Goal: Go to known website: Go to known website

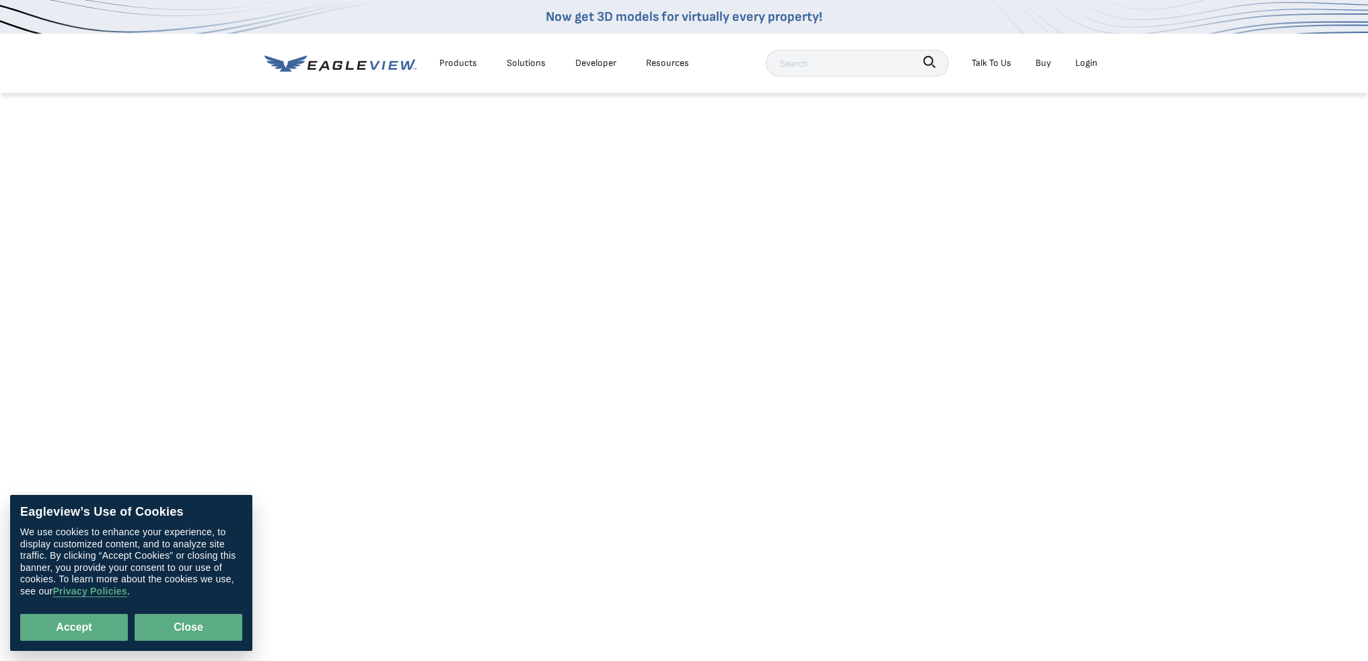
click at [181, 624] on button "Close" at bounding box center [189, 627] width 108 height 27
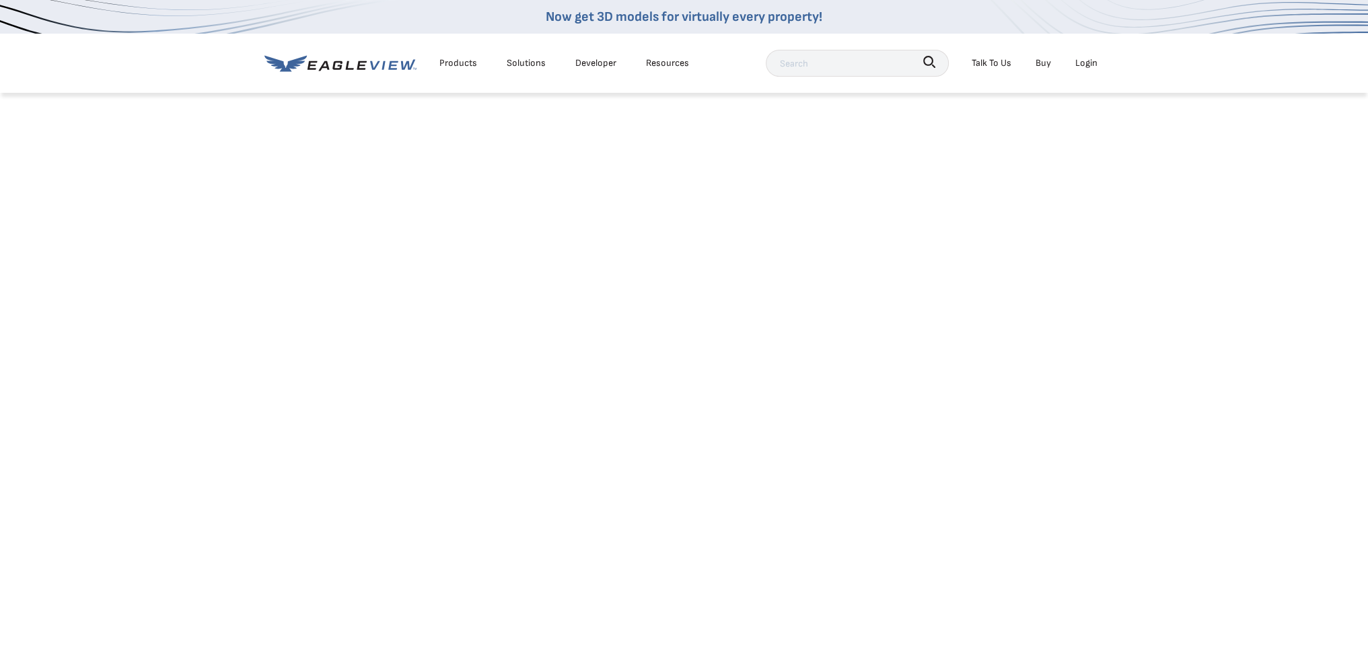
click at [1077, 63] on div "Login" at bounding box center [1086, 63] width 22 height 17
click at [1085, 65] on div "Login" at bounding box center [1086, 63] width 22 height 17
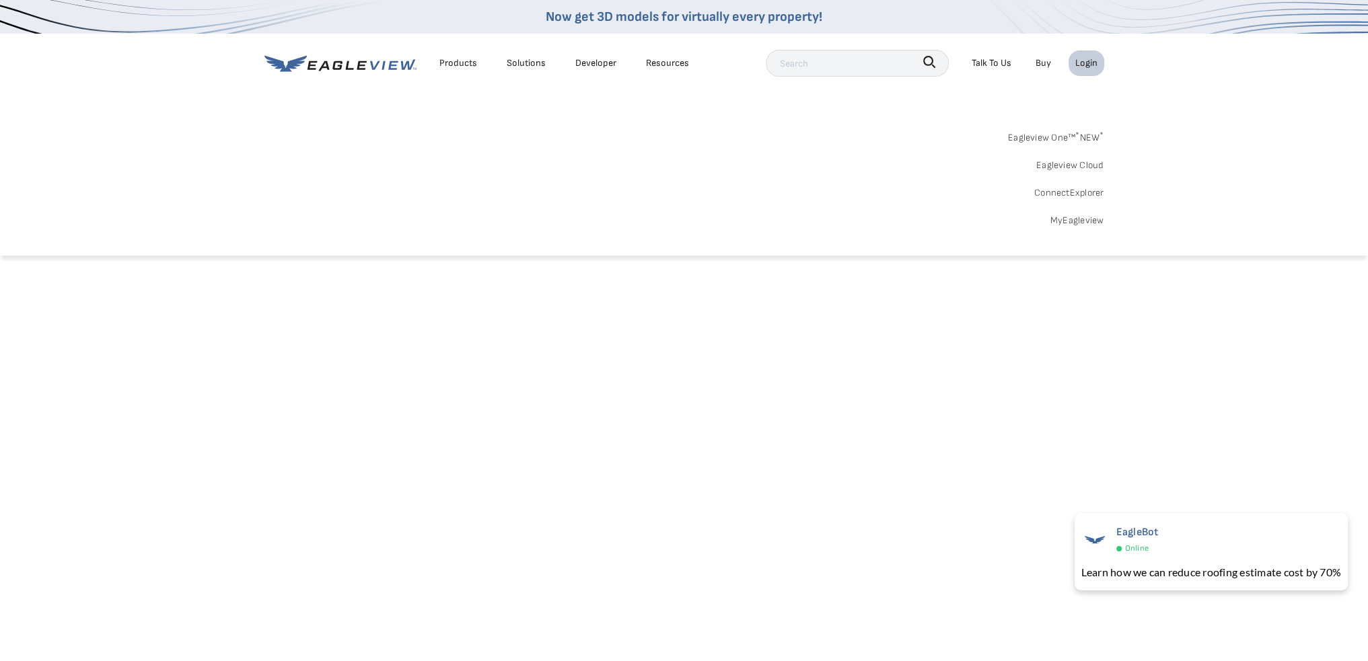
click at [1068, 139] on link "Eagleview One™ * NEW *" at bounding box center [1056, 135] width 96 height 21
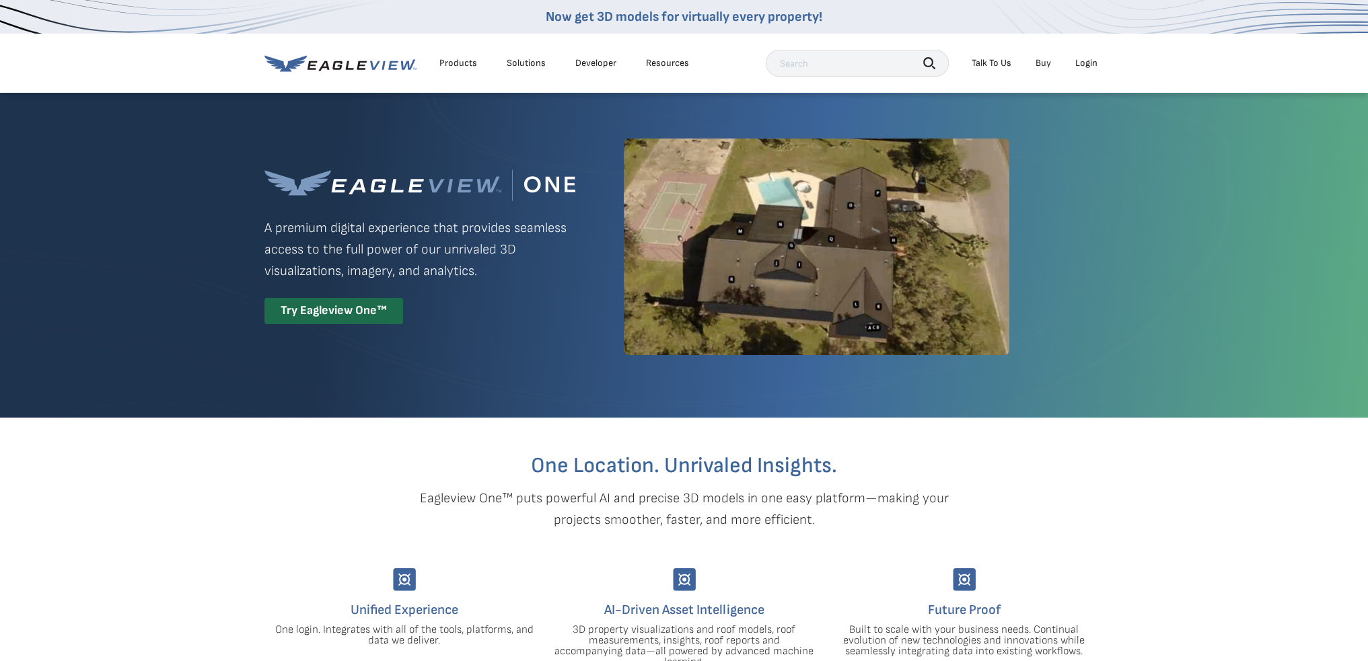
click at [1088, 65] on div "Login" at bounding box center [1086, 63] width 22 height 12
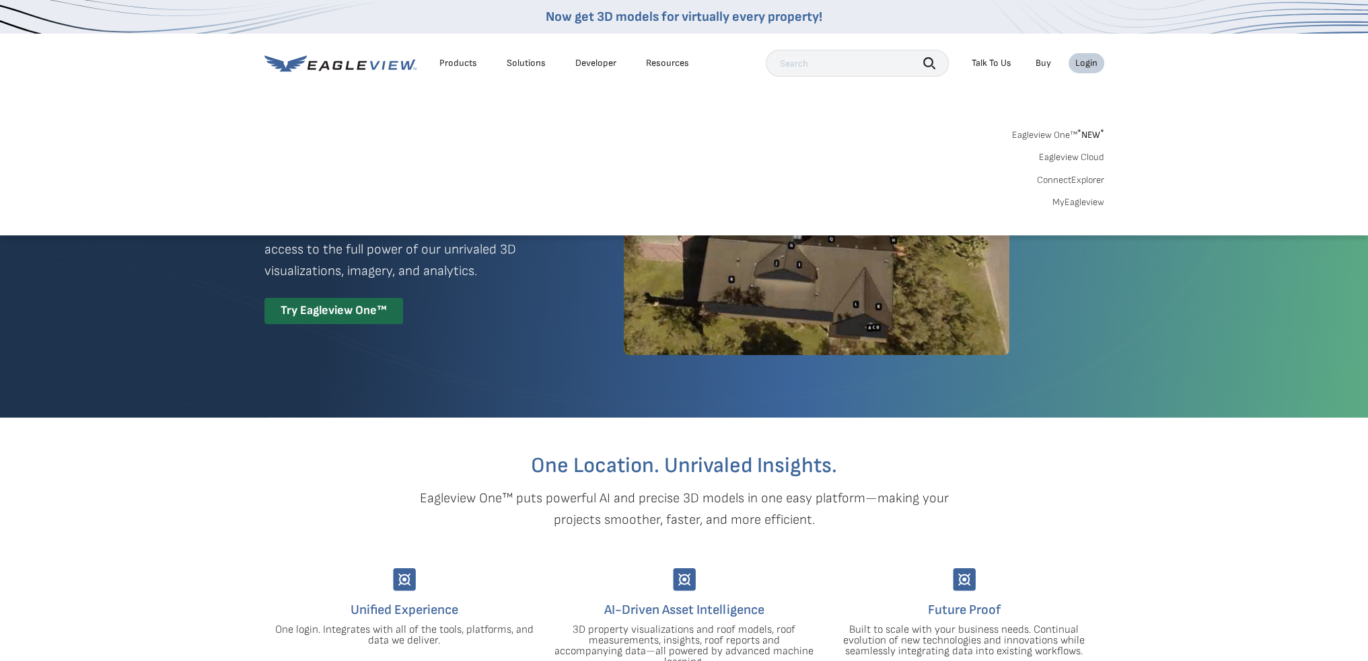
click at [1081, 157] on link "Eagleview Cloud" at bounding box center [1071, 157] width 65 height 12
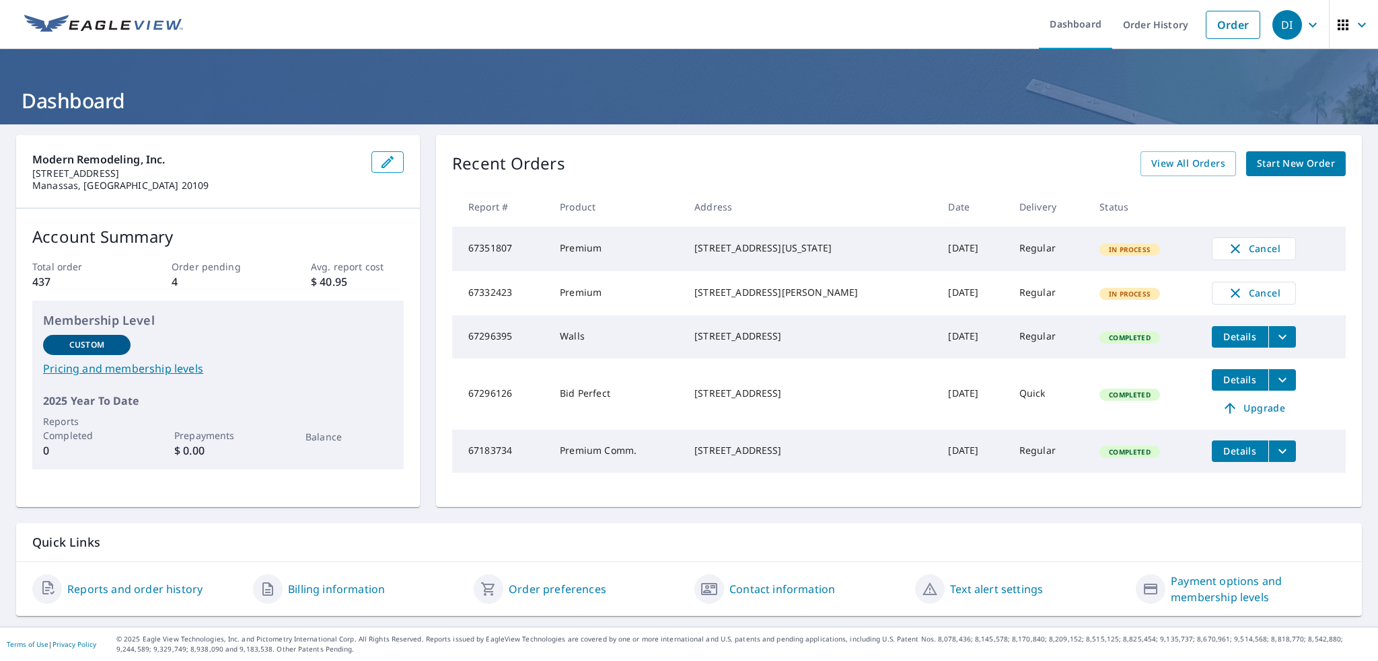
click at [503, 299] on td "67332423" at bounding box center [500, 293] width 97 height 44
